Goal: Transaction & Acquisition: Obtain resource

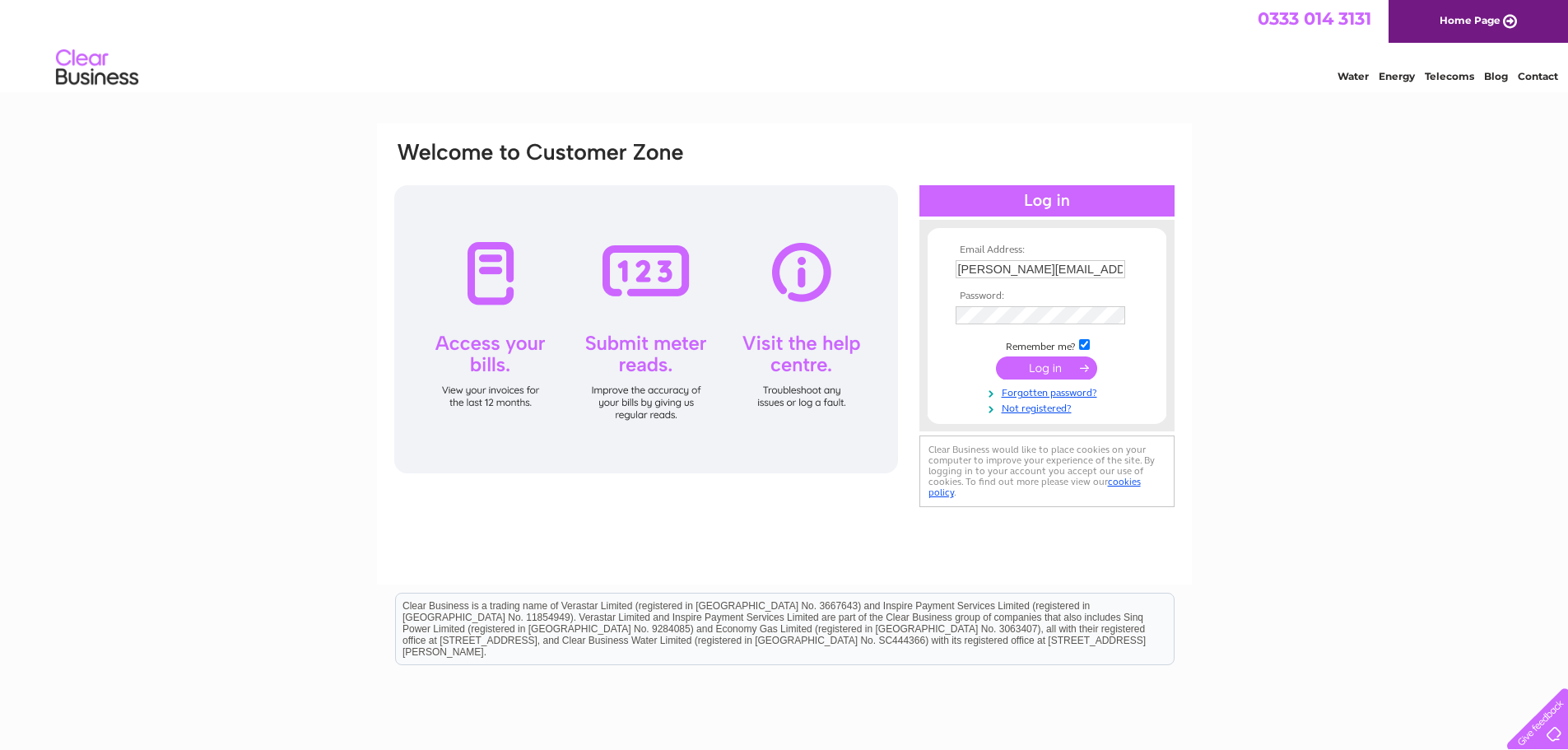
drag, startPoint x: 1112, startPoint y: 270, endPoint x: 708, endPoint y: 257, distance: 404.2
click at [763, 252] on div "Email Address: wendy@taylorsindustrial.co.uk Password:" at bounding box center [784, 325] width 784 height 371
paste input "[PERSON_NAME][EMAIL_ADDRESS][DOMAIN_NAME]"
type input "[PERSON_NAME]@adriadevelopments.co.ukk"
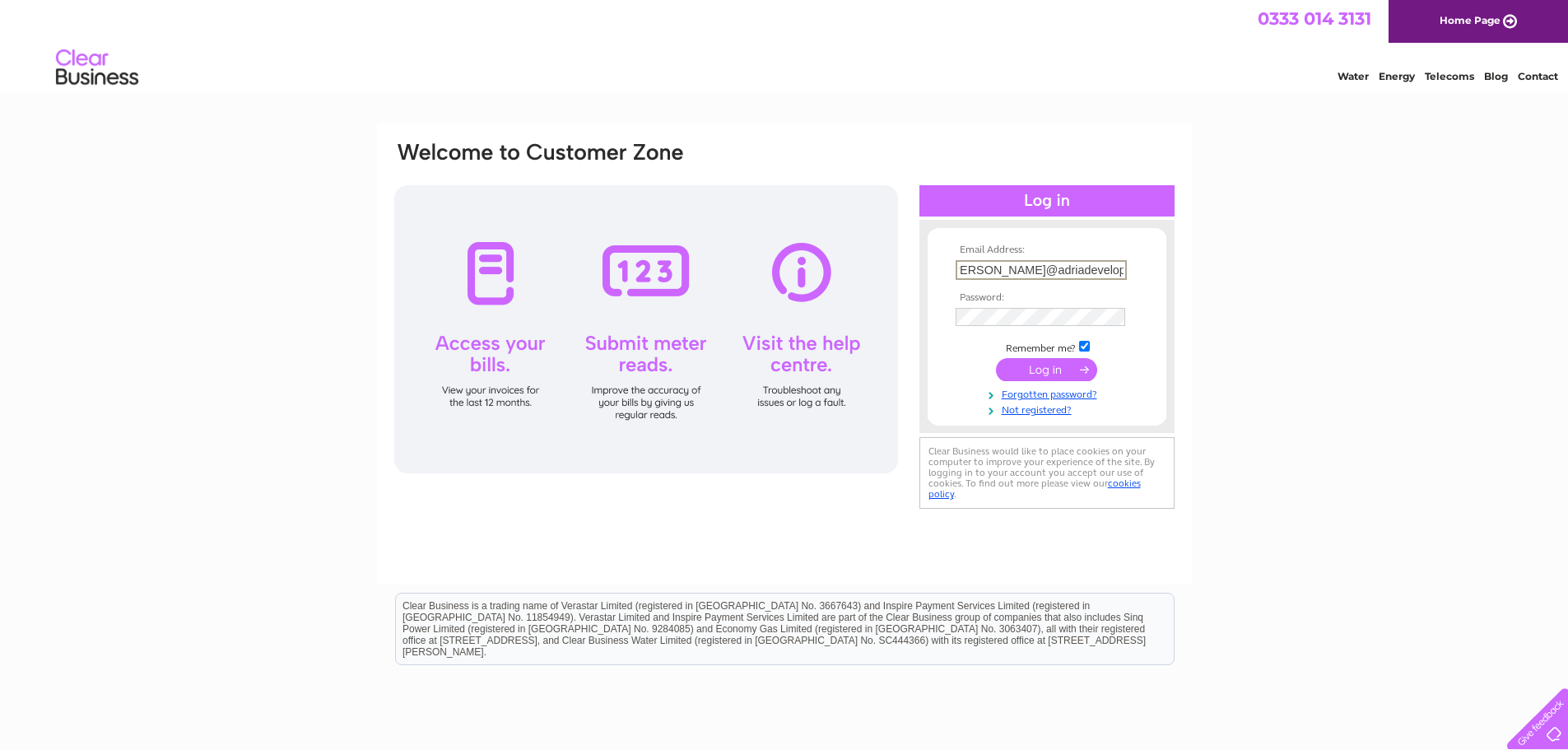
scroll to position [0, 0]
click at [916, 310] on div "Email Address: bruce@adriadevelopments.co.ukk Password:" at bounding box center [784, 326] width 784 height 373
drag, startPoint x: 947, startPoint y: 367, endPoint x: 987, endPoint y: 368, distance: 40.0
click at [948, 367] on form "Email Address: bruce@adriadevelopments.co.ukk Password: Forgotten password?" at bounding box center [1047, 331] width 239 height 172
click at [1036, 363] on input "submit" at bounding box center [1047, 368] width 102 height 23
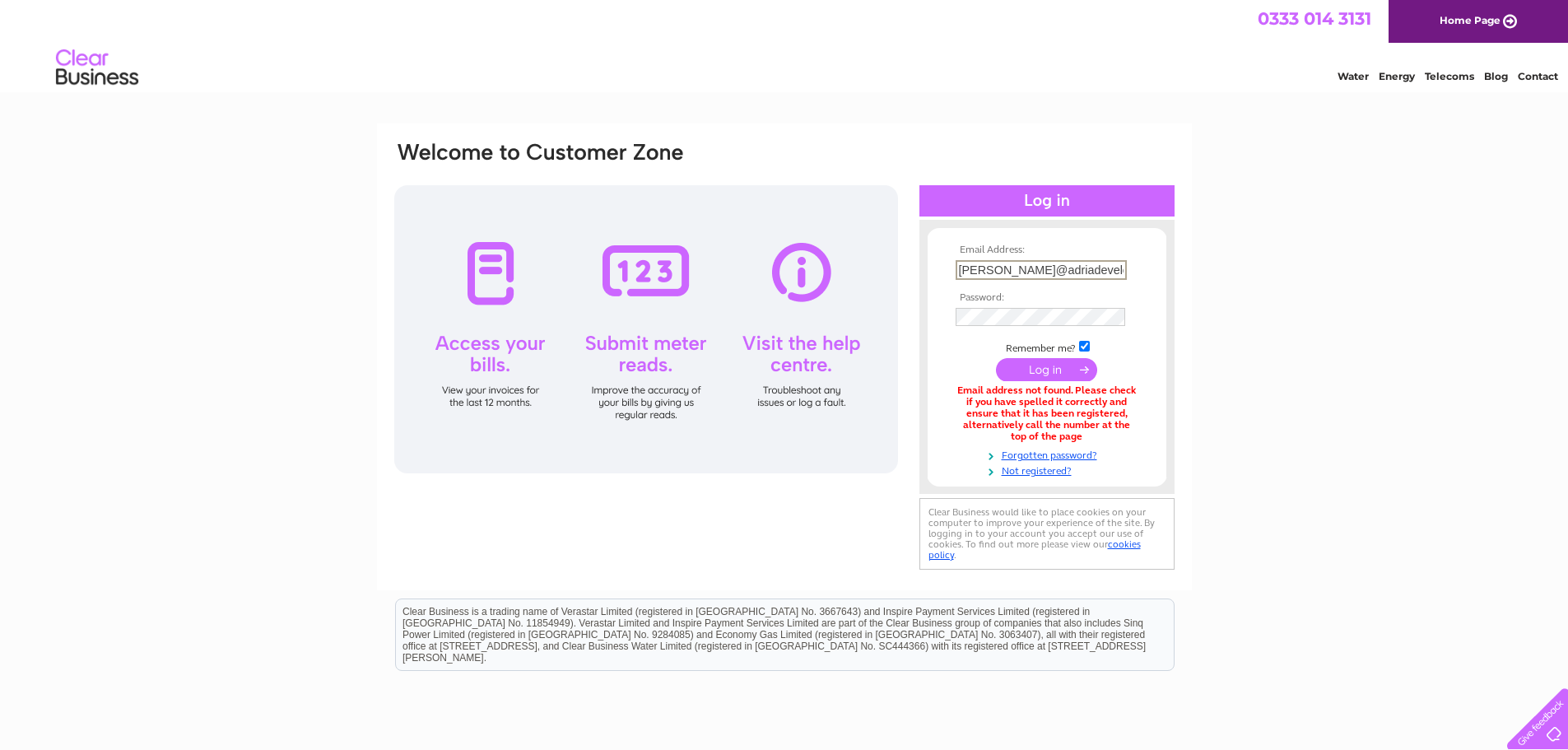
click at [996, 268] on input "[PERSON_NAME]@adriadevelopments.co.ukk" at bounding box center [1041, 270] width 171 height 19
click at [958, 269] on input "[PERSON_NAME]@adriadevelopments.co.ukk" at bounding box center [1041, 270] width 171 height 19
drag, startPoint x: 1071, startPoint y: 268, endPoint x: 1072, endPoint y: 277, distance: 9.1
click at [1071, 268] on input "[PERSON_NAME]@adriadevelopments.co.ukk" at bounding box center [1041, 270] width 171 height 19
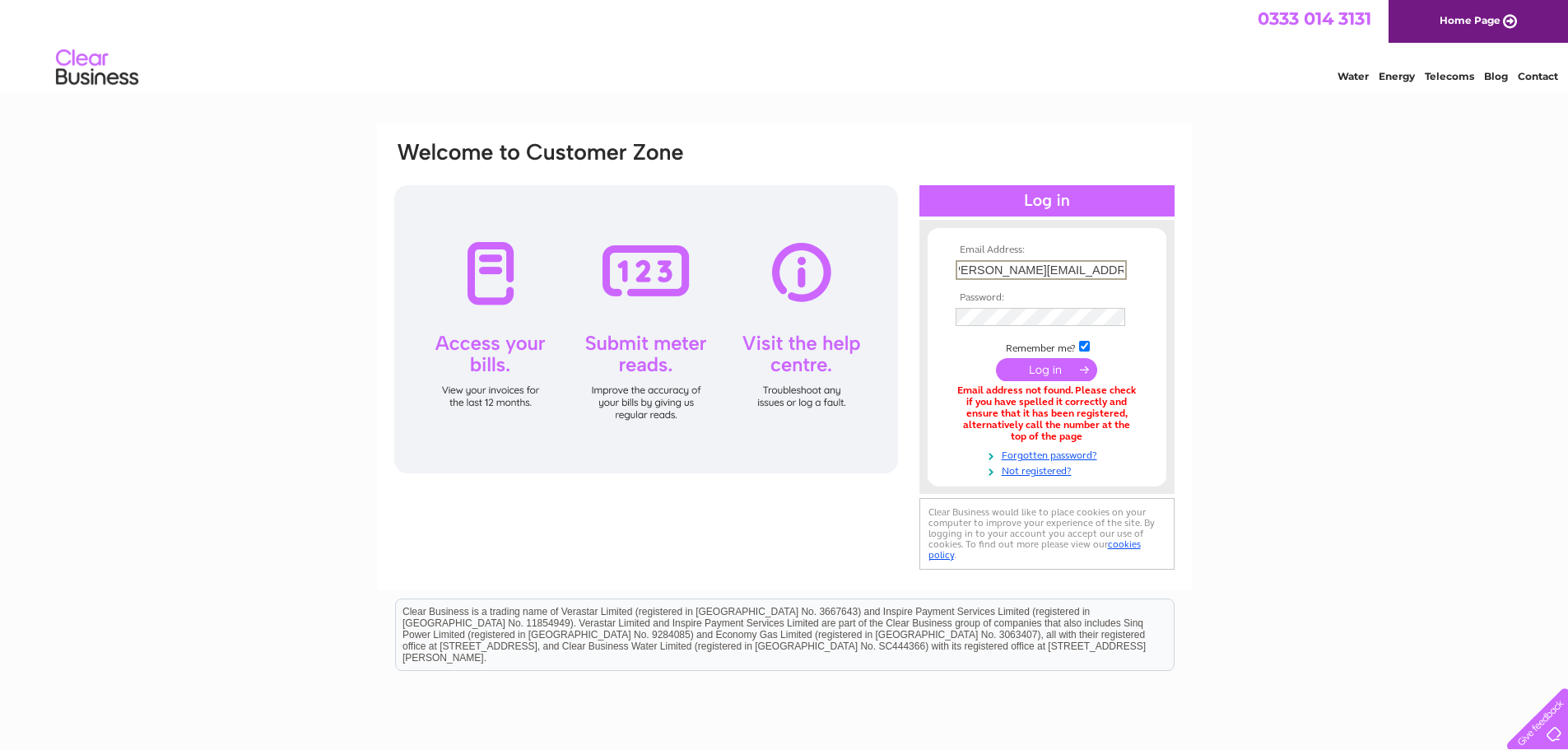
type input "[PERSON_NAME][EMAIL_ADDRESS][DOMAIN_NAME]"
click at [987, 353] on tbody "Email Address: bruce@adriadevelopments.co.uk Password: Remember me?" at bounding box center [1047, 362] width 191 height 233
click at [1017, 364] on input "submit" at bounding box center [1047, 368] width 102 height 23
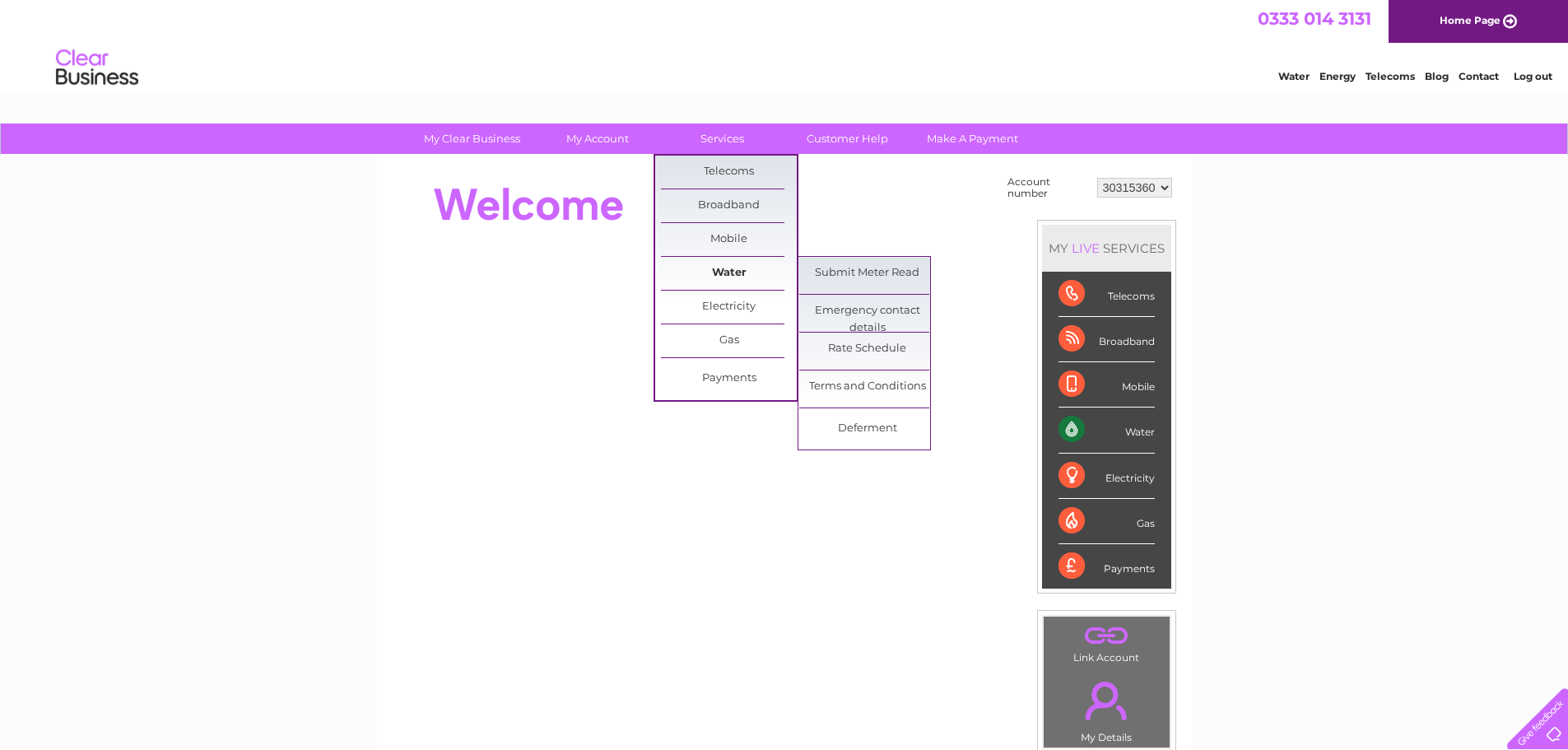
click at [728, 270] on link "Water" at bounding box center [729, 273] width 136 height 33
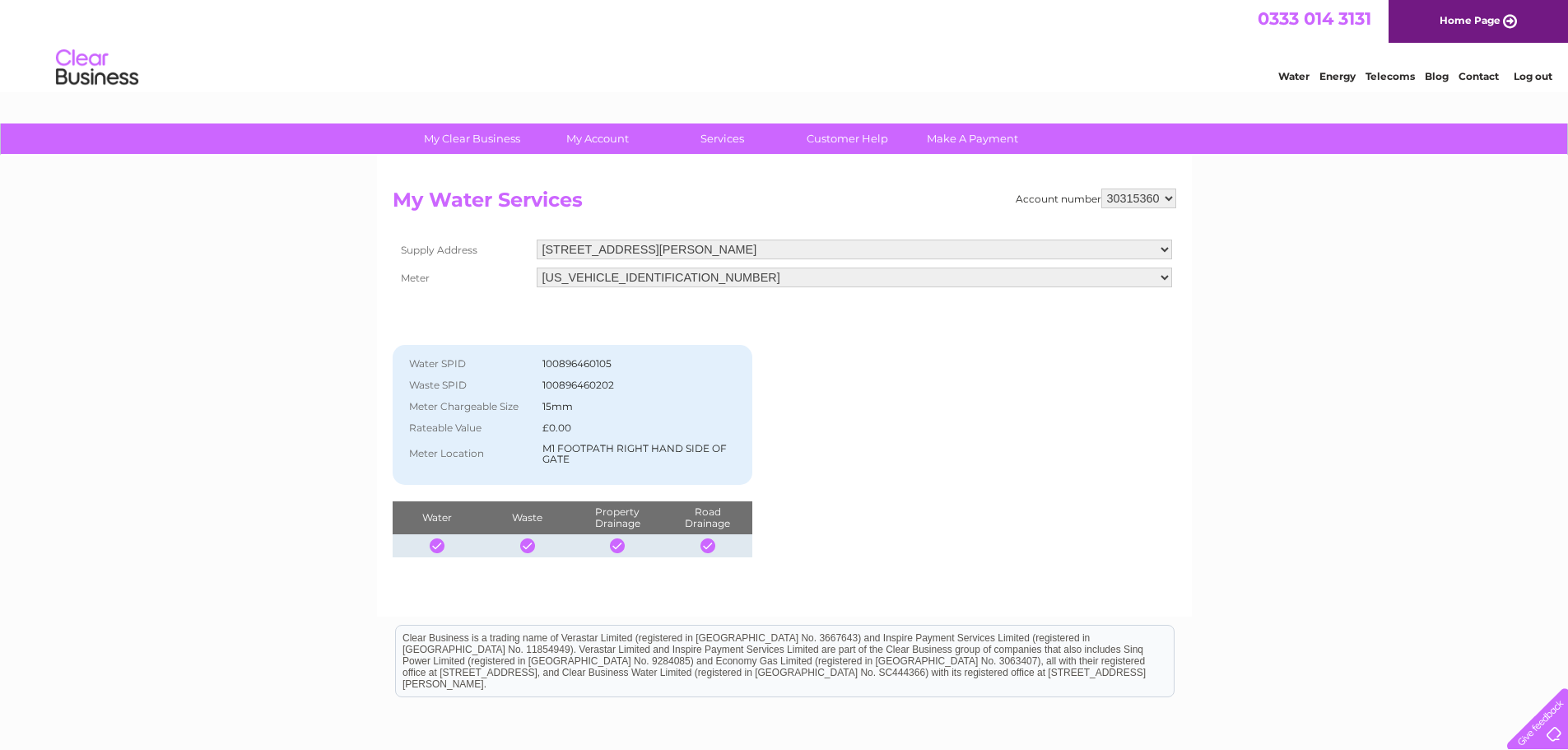
click at [1091, 408] on div "Account number 30315360 My Water Services Supply Address 56 Carden Place, Aberd…" at bounding box center [784, 372] width 784 height 369
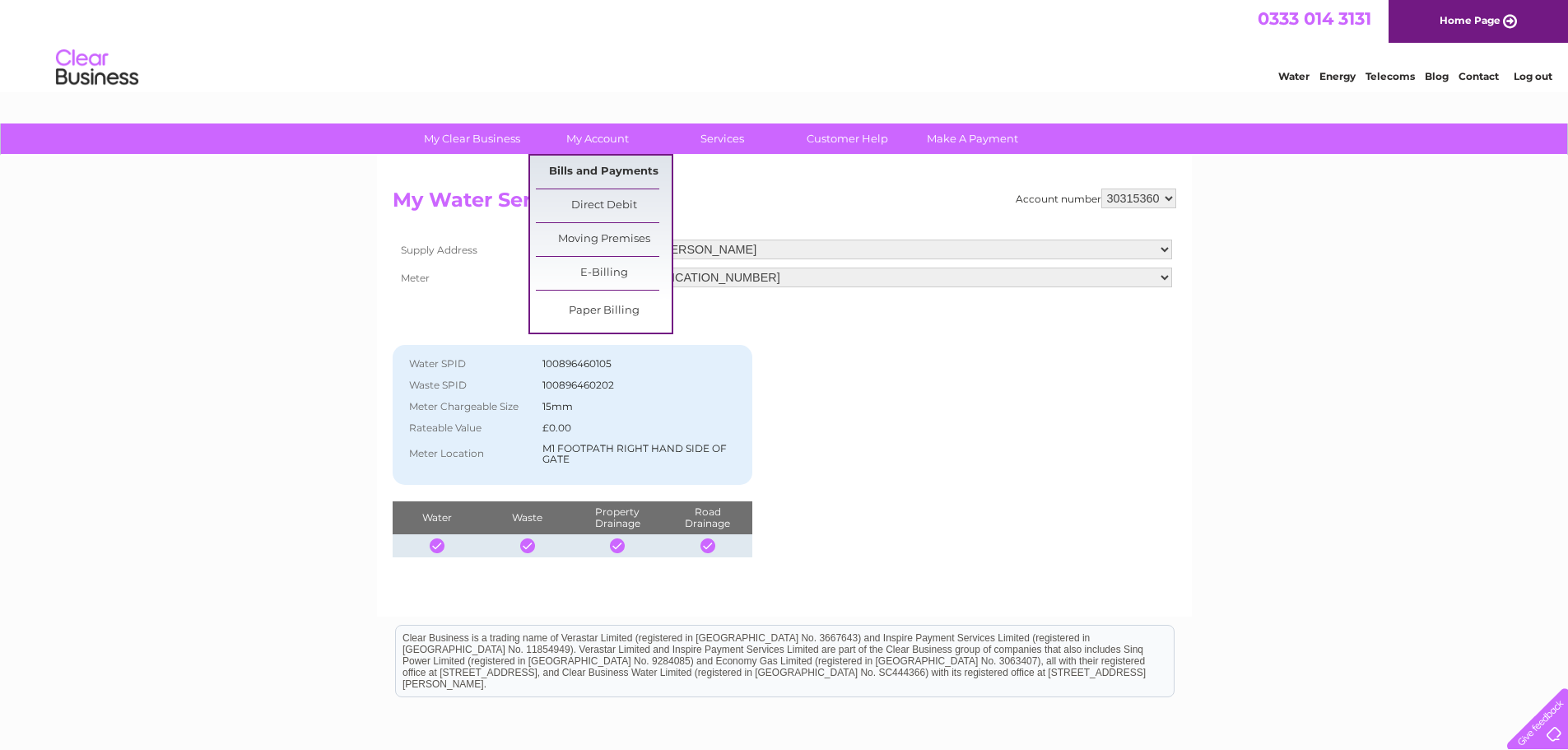
click at [610, 172] on link "Bills and Payments" at bounding box center [604, 172] width 136 height 33
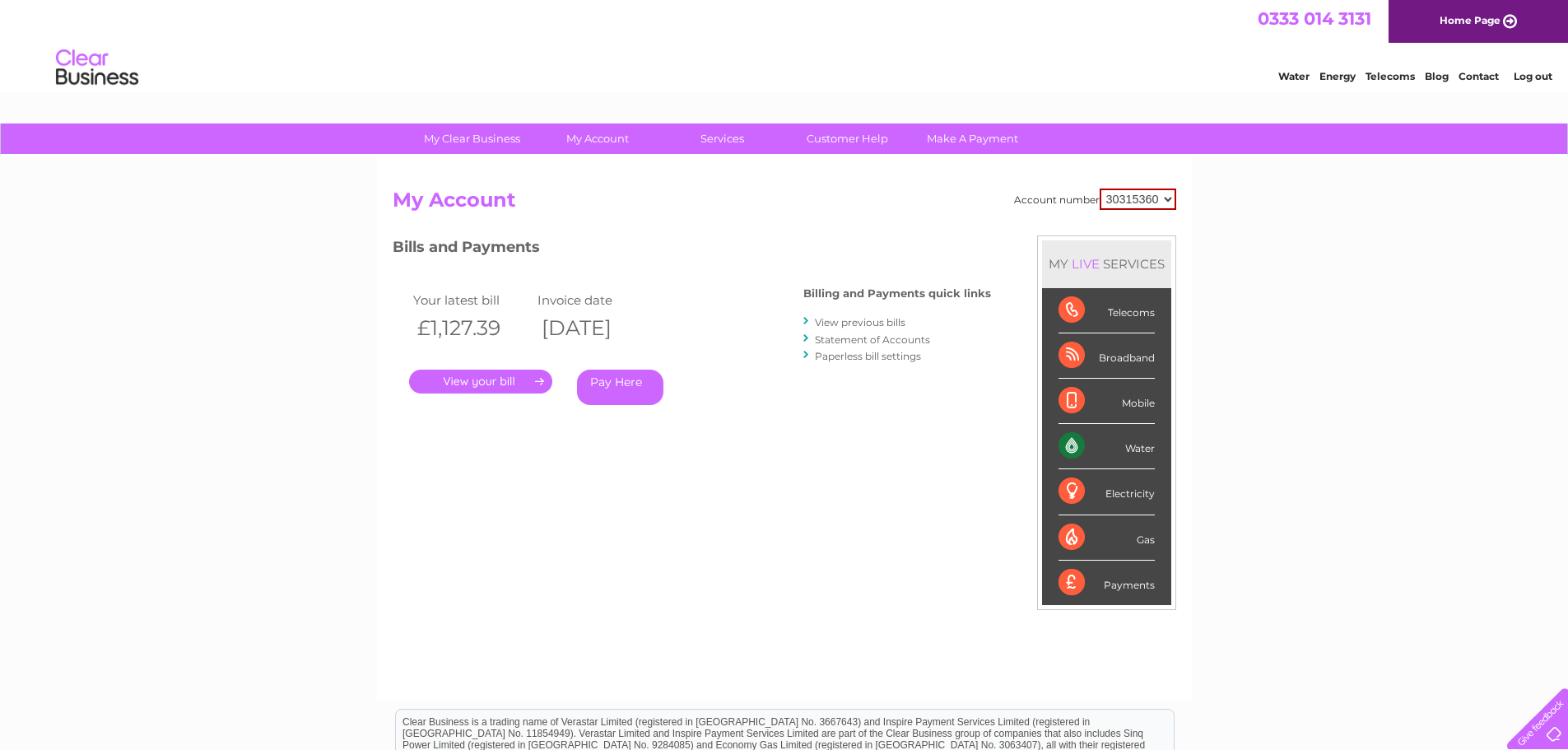
click at [488, 383] on link "." at bounding box center [481, 381] width 143 height 24
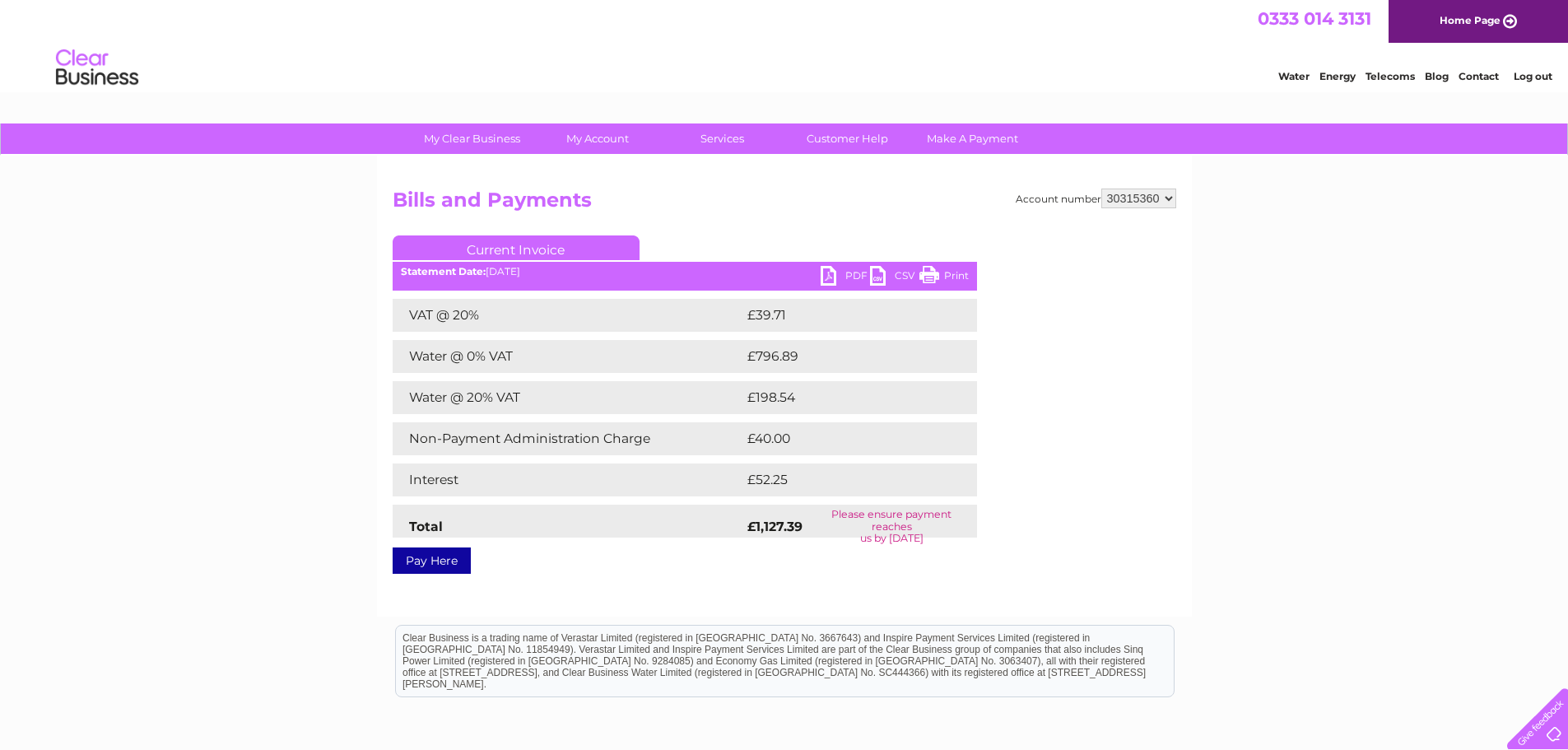
click at [581, 253] on link "Current Invoice" at bounding box center [515, 248] width 247 height 25
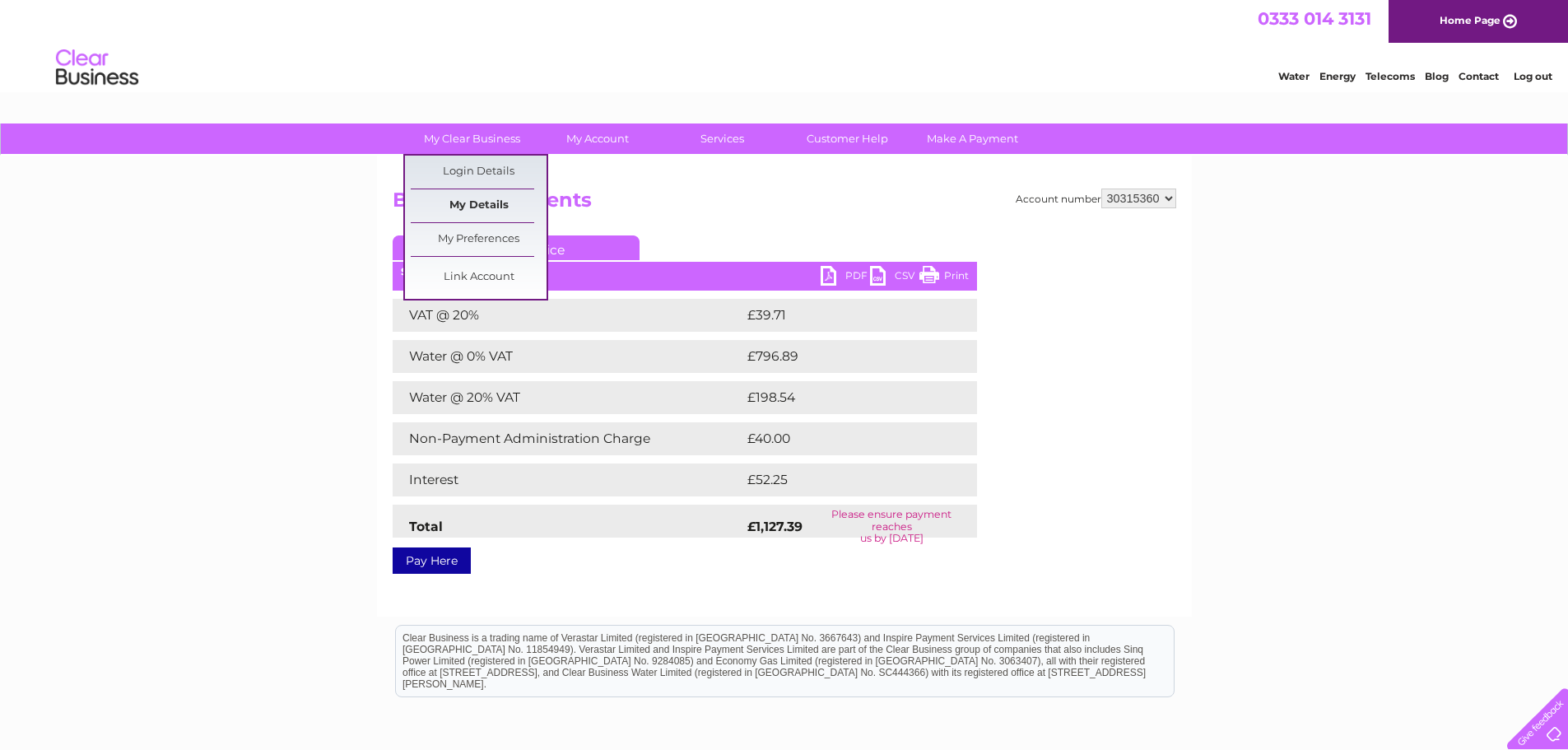
click at [464, 197] on link "My Details" at bounding box center [479, 205] width 136 height 33
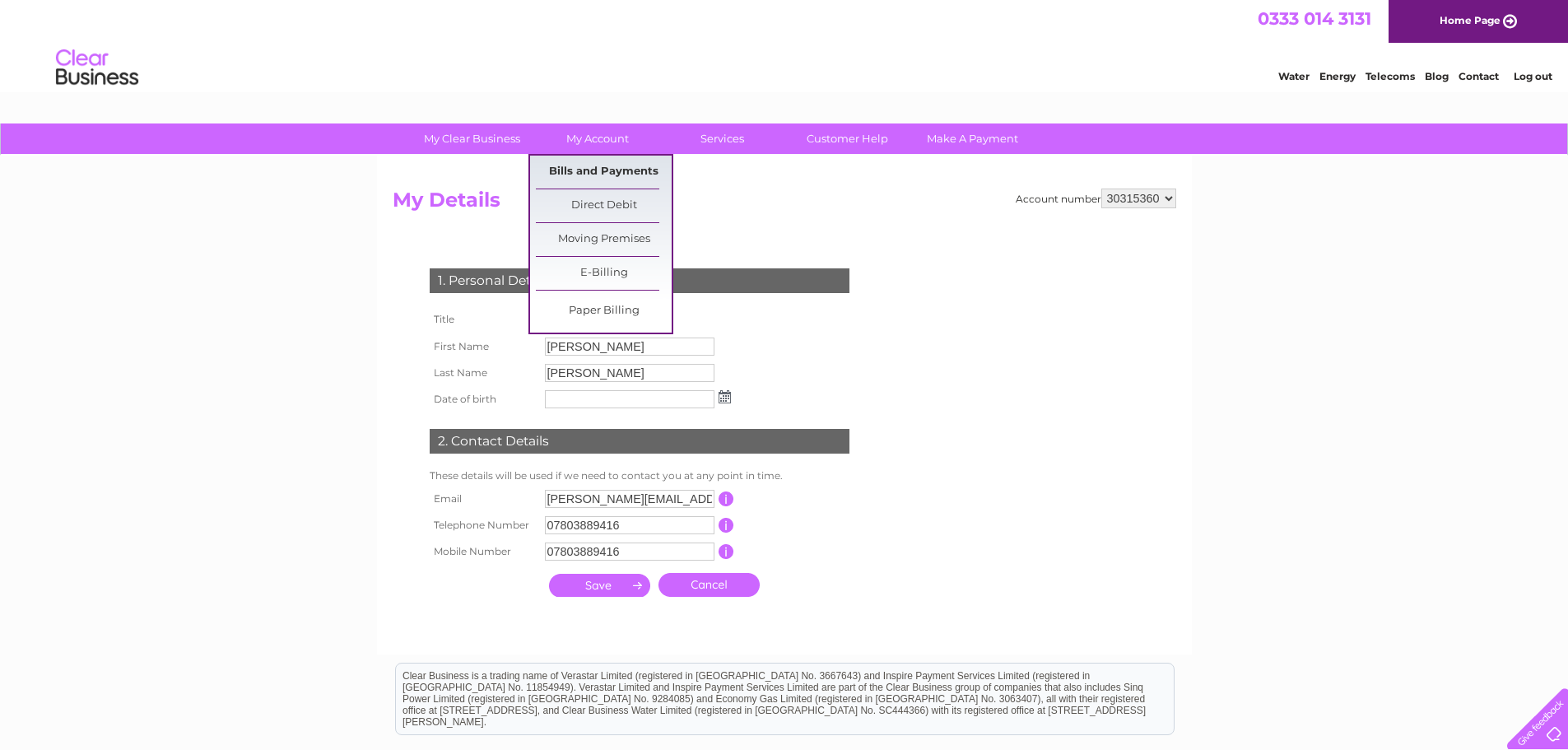
click at [628, 178] on link "Bills and Payments" at bounding box center [604, 172] width 136 height 33
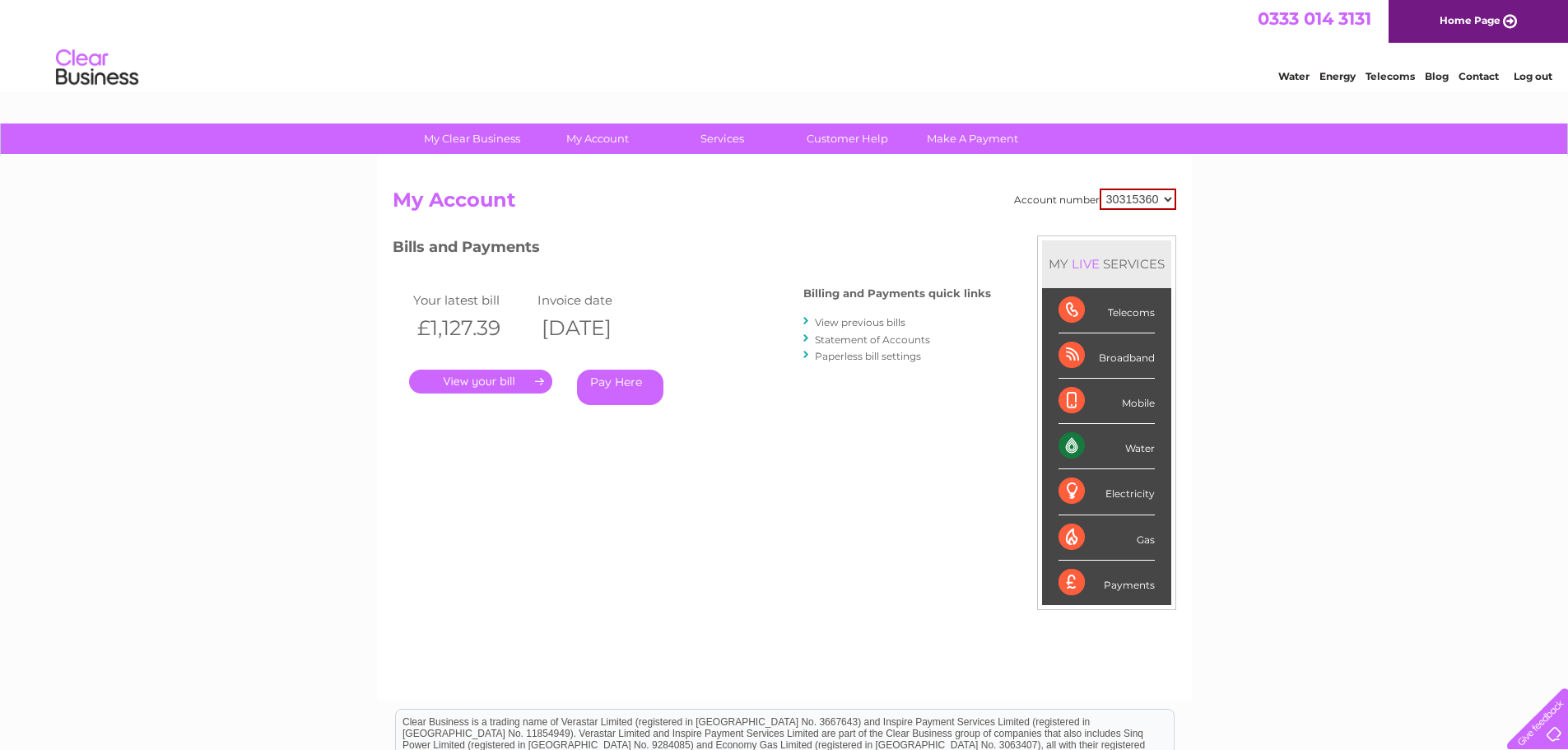
click at [498, 378] on link "." at bounding box center [481, 381] width 143 height 24
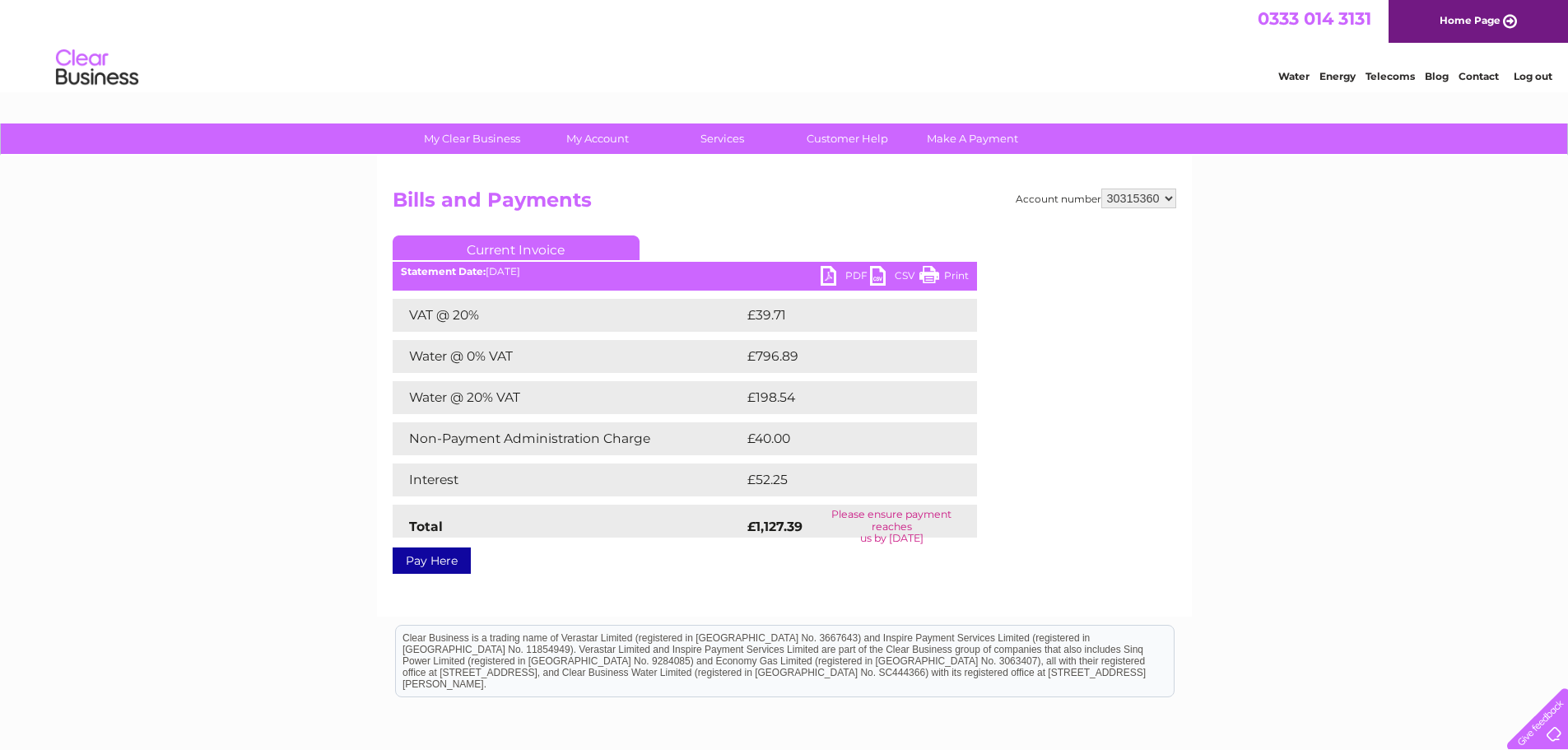
click at [845, 279] on link "PDF" at bounding box center [845, 278] width 49 height 24
click at [1531, 77] on link "Log out" at bounding box center [1534, 76] width 39 height 12
